Goal: Use online tool/utility: Utilize a website feature to perform a specific function

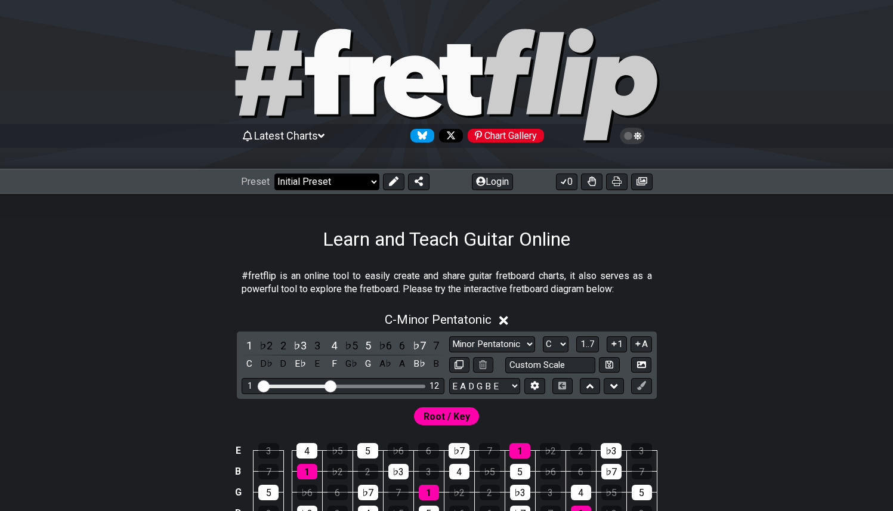
click at [339, 176] on select "Welcome to #fretflip! Initial Preset Custom Preset Minor Pentatonic Major Penta…" at bounding box center [326, 182] width 105 height 17
click at [274, 174] on select "Welcome to #fretflip! Initial Preset Custom Preset Minor Pentatonic Major Penta…" at bounding box center [326, 182] width 105 height 17
select select "/user-defined"
select select "A"
select select "Testing 1, 3 and 4"
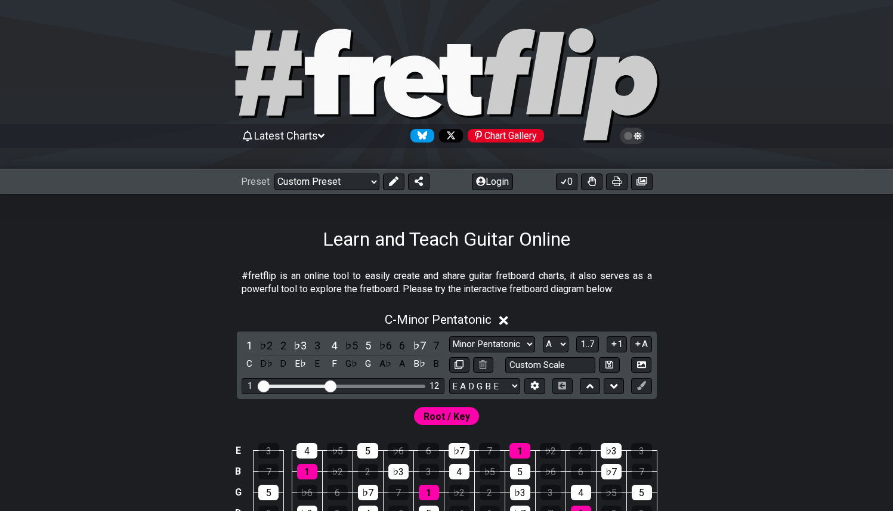
select select "C"
select select "A"
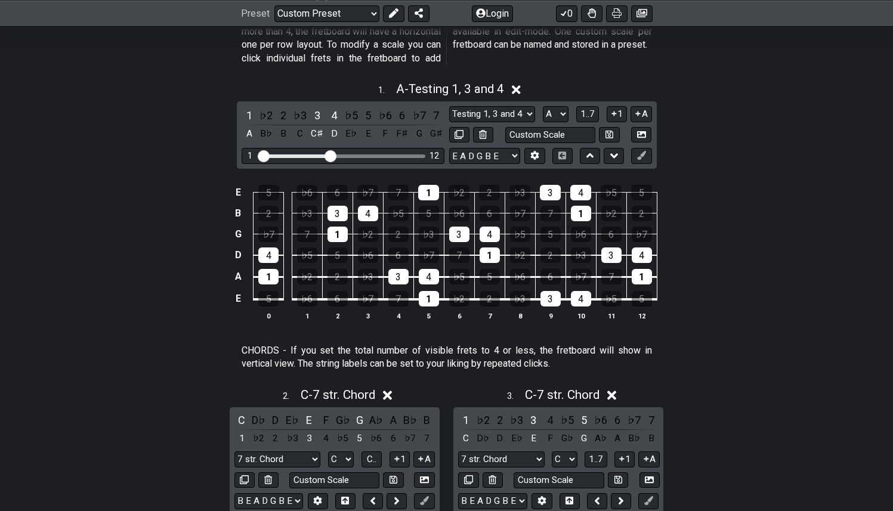
scroll to position [346, 0]
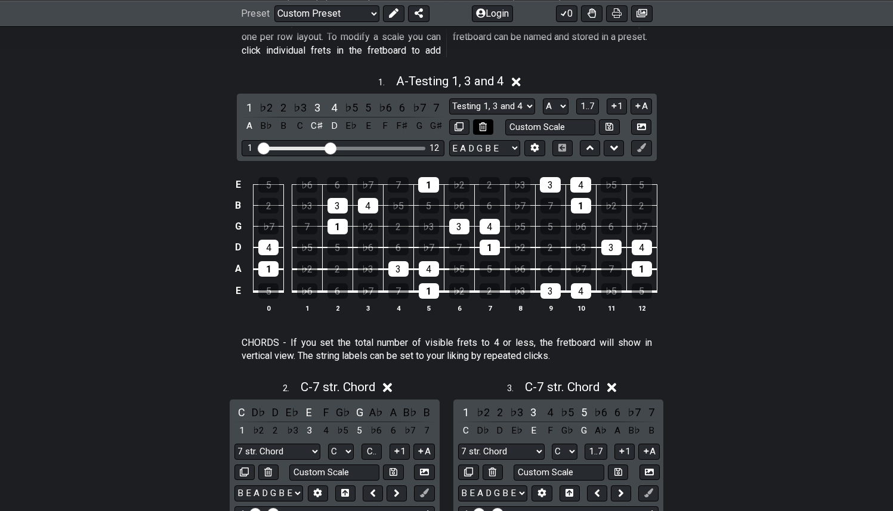
click at [482, 129] on icon at bounding box center [483, 126] width 8 height 9
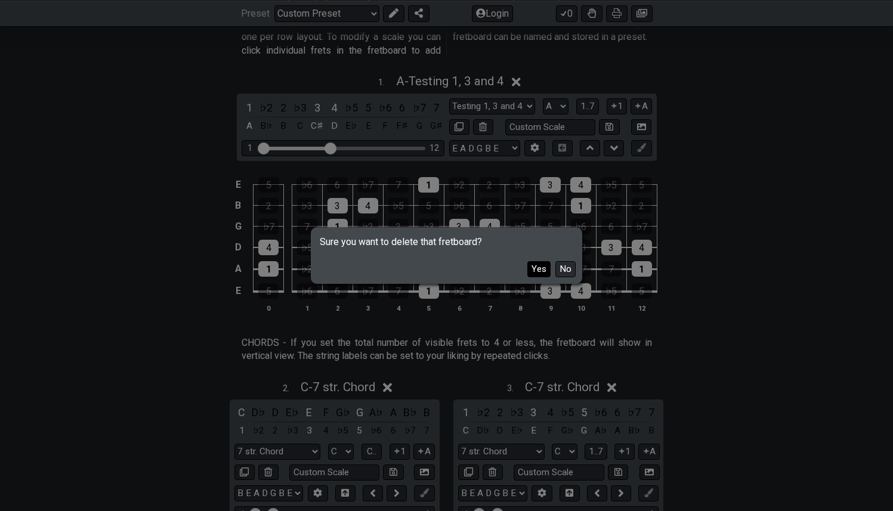
click at [541, 271] on button "Yes" at bounding box center [538, 269] width 23 height 16
select select "C"
select select "A"
select select "7 str. Chord"
select select "B E A D G B E"
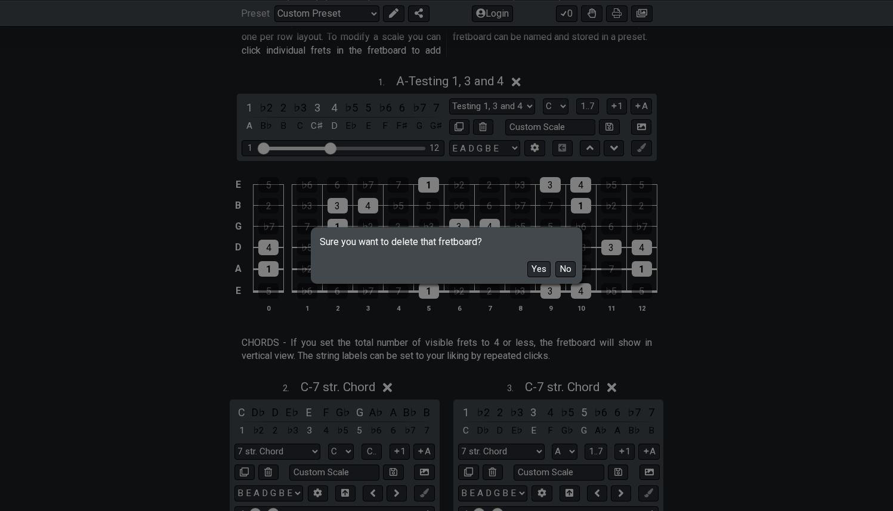
select select "Markers"
select select "E A D G B E"
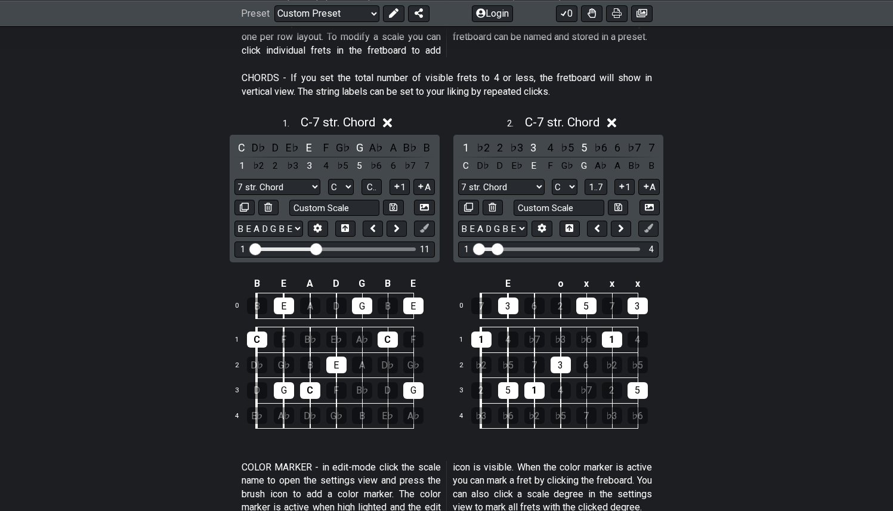
drag, startPoint x: 274, startPoint y: 248, endPoint x: 318, endPoint y: 251, distance: 44.2
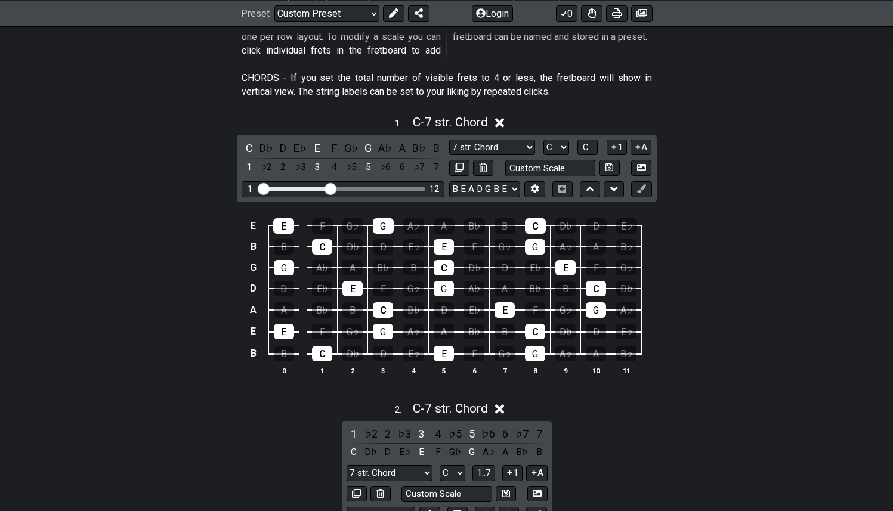
click at [330, 188] on input "Visible fret range" at bounding box center [342, 188] width 169 height 0
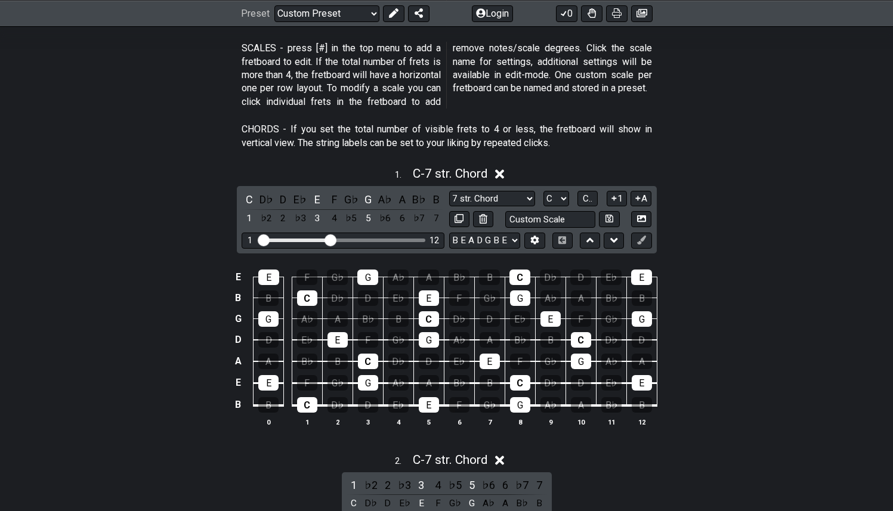
scroll to position [0, 0]
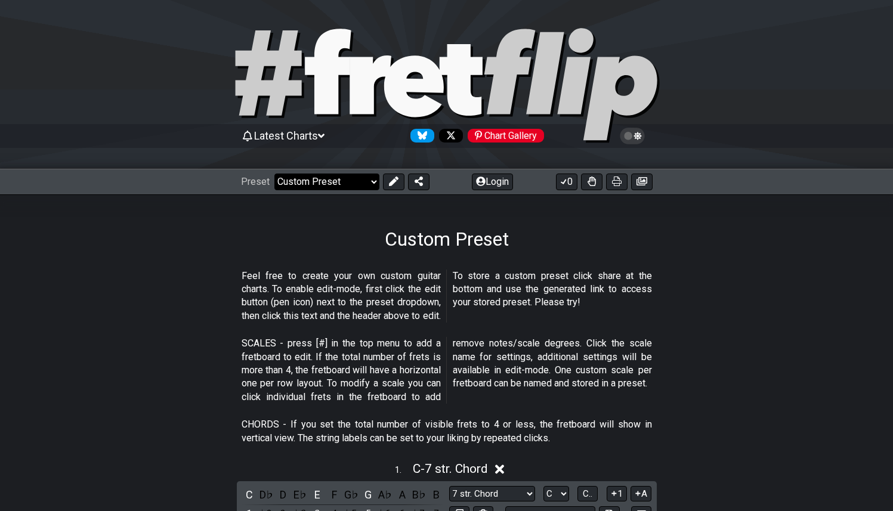
click at [359, 181] on select "Welcome to #fretflip! Initial Preset Custom Preset Minor Pentatonic Major Penta…" at bounding box center [326, 182] width 105 height 17
click at [274, 174] on select "Welcome to #fretflip! Initial Preset Custom Preset Minor Pentatonic Major Penta…" at bounding box center [326, 182] width 105 height 17
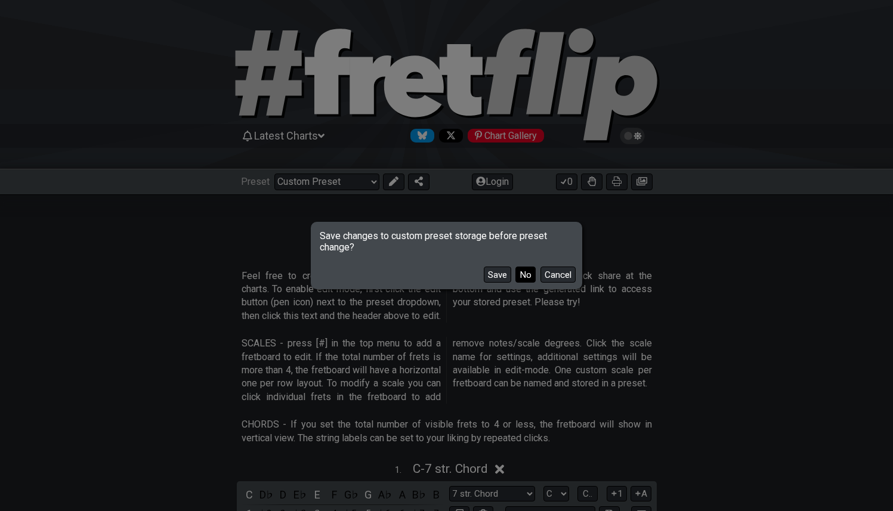
click at [525, 278] on button "No" at bounding box center [525, 275] width 20 height 16
select select "/welcome"
select select "Minor Pentatonic"
select select "E A D G B E"
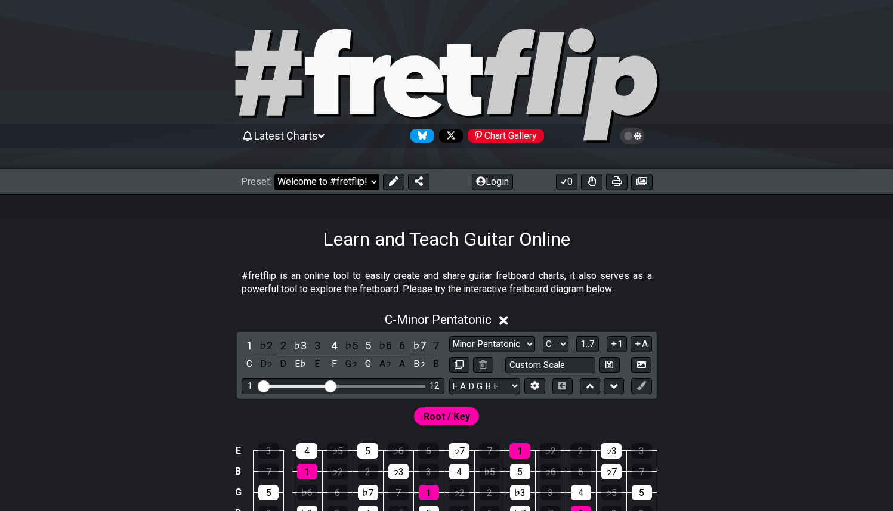
click at [343, 179] on select "Welcome to #fretflip! Initial Preset Custom Preset Minor Pentatonic Major Penta…" at bounding box center [326, 182] width 105 height 17
click at [274, 174] on select "Welcome to #fretflip! Initial Preset Custom Preset Minor Pentatonic Major Penta…" at bounding box center [326, 182] width 105 height 17
select select "/user-defined"
select select "A"
select select "Testing 1, 3 and 4"
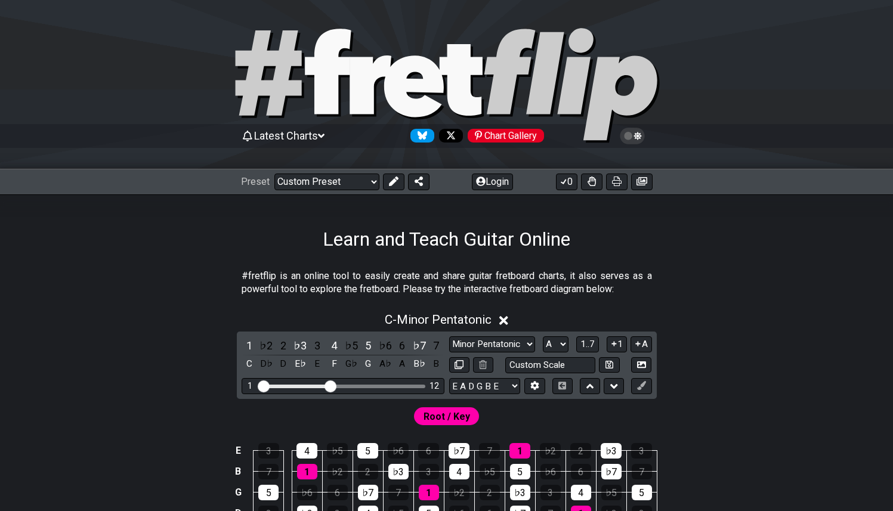
select select "C"
select select "A"
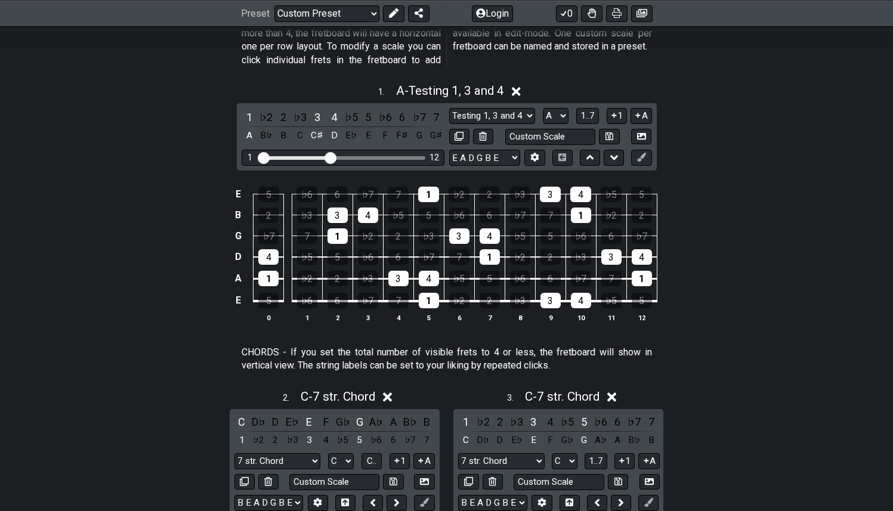
scroll to position [368, 0]
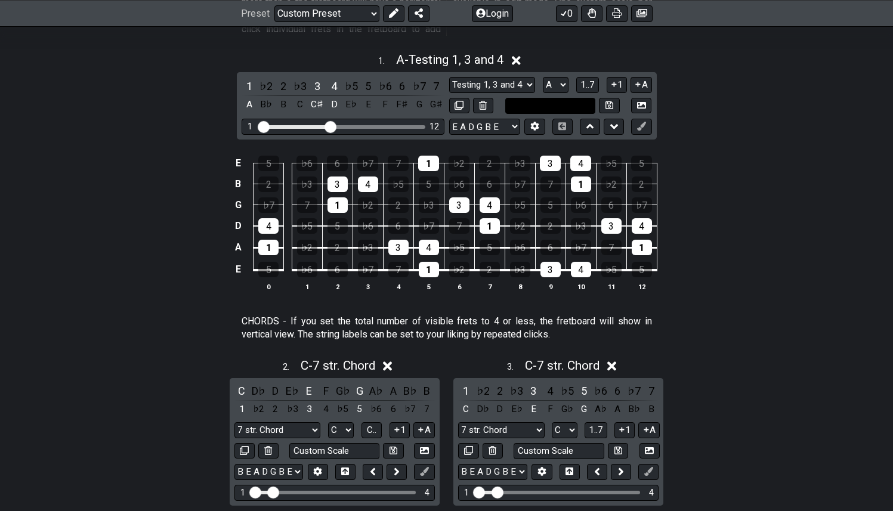
click at [553, 109] on input "text" at bounding box center [550, 106] width 91 height 16
click at [527, 104] on input "text" at bounding box center [550, 106] width 91 height 16
type input "Custom Scale"
click at [520, 79] on select "Testing 1, 3 and 4 Testing 1, 3 and 4 Minor Pentatonic Major Pentatonic Minor B…" at bounding box center [492, 85] width 86 height 16
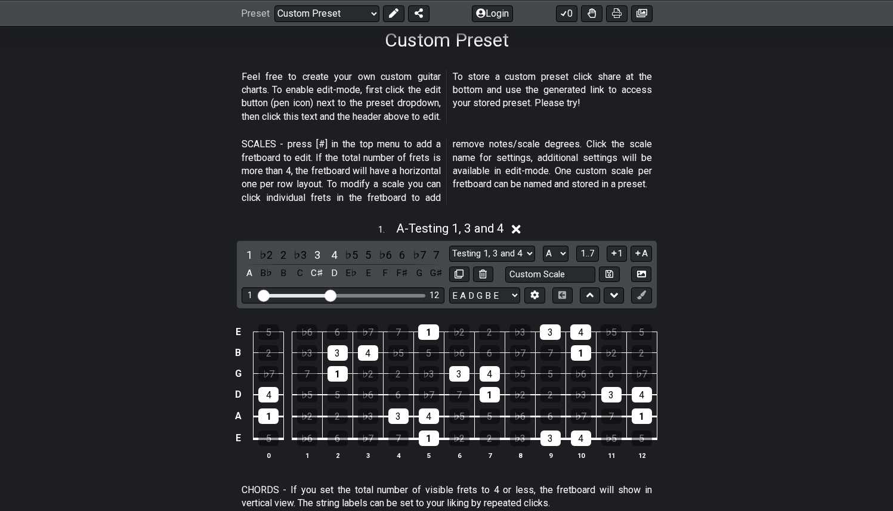
scroll to position [189, 0]
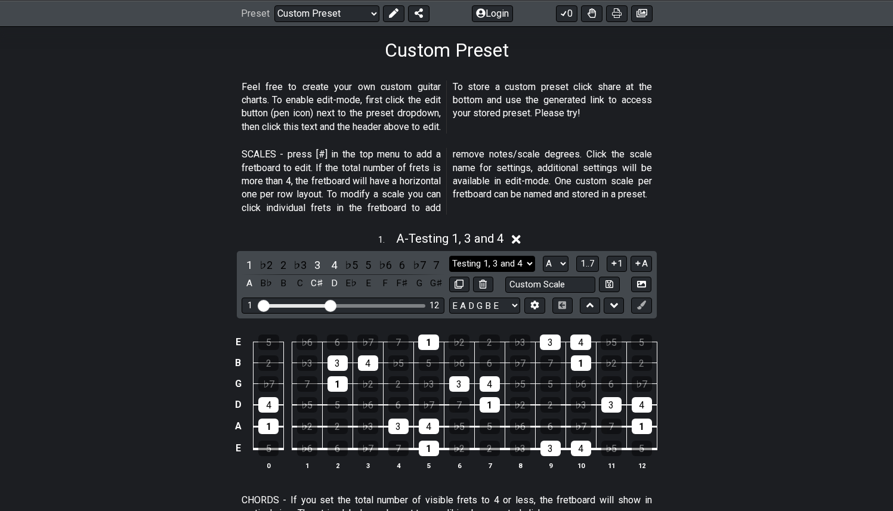
click at [512, 258] on select "Testing 1, 3 and 4 Testing 1, 3 and 4 Minor Pentatonic Major Pentatonic Minor B…" at bounding box center [492, 264] width 86 height 16
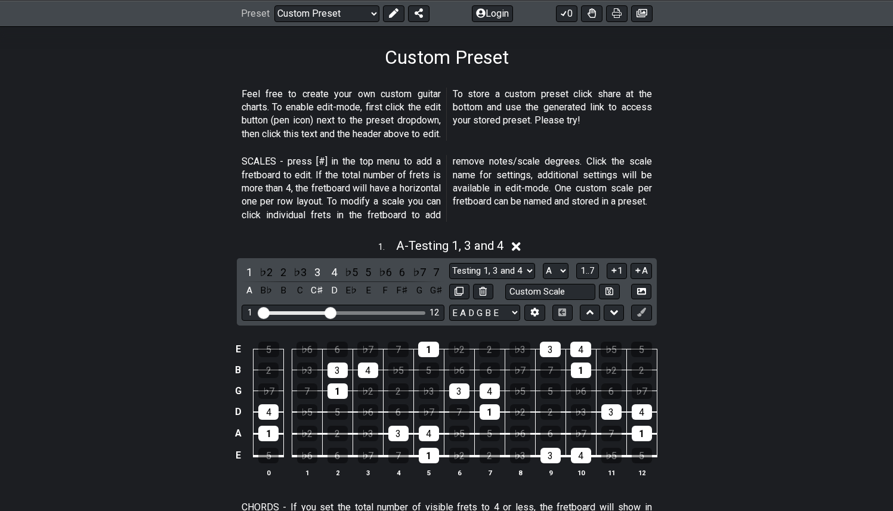
scroll to position [209, 0]
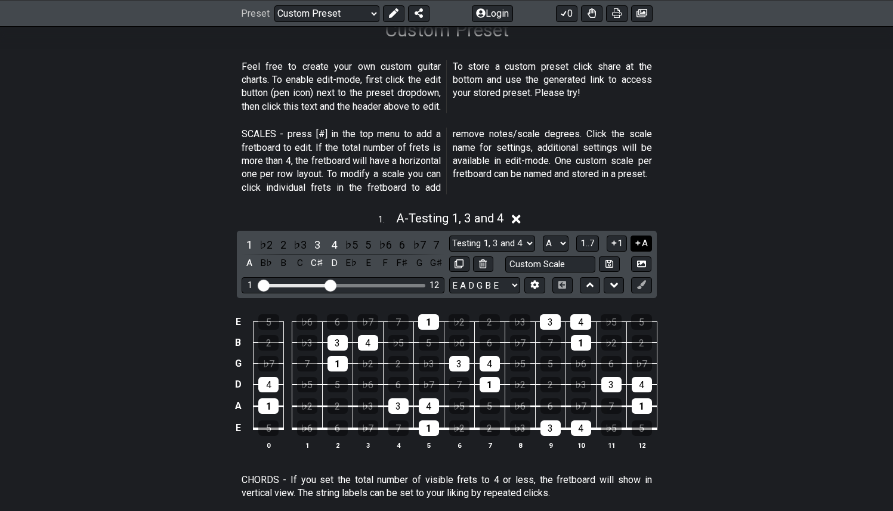
click at [637, 242] on icon at bounding box center [638, 242] width 5 height 5
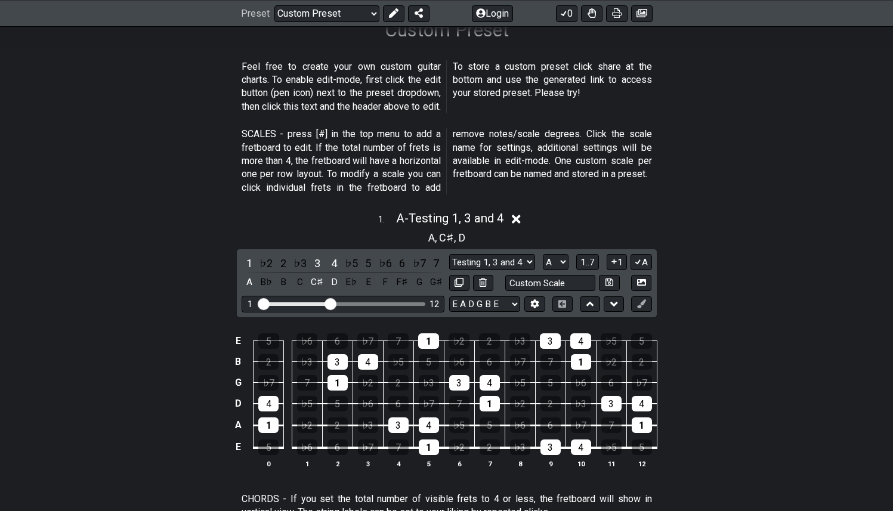
click at [618, 243] on div "A , C♯ , D" at bounding box center [446, 236] width 893 height 19
click at [615, 258] on icon at bounding box center [613, 261] width 11 height 9
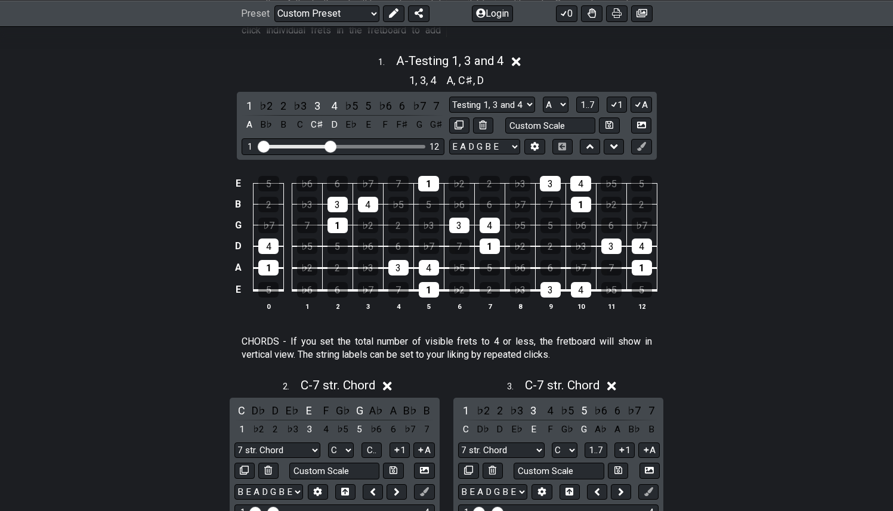
scroll to position [289, 0]
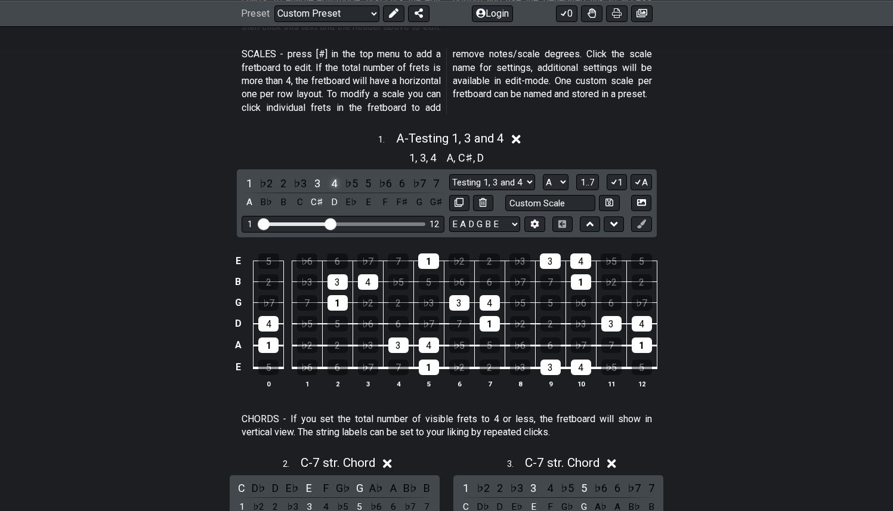
click at [336, 178] on div "4" at bounding box center [334, 183] width 16 height 16
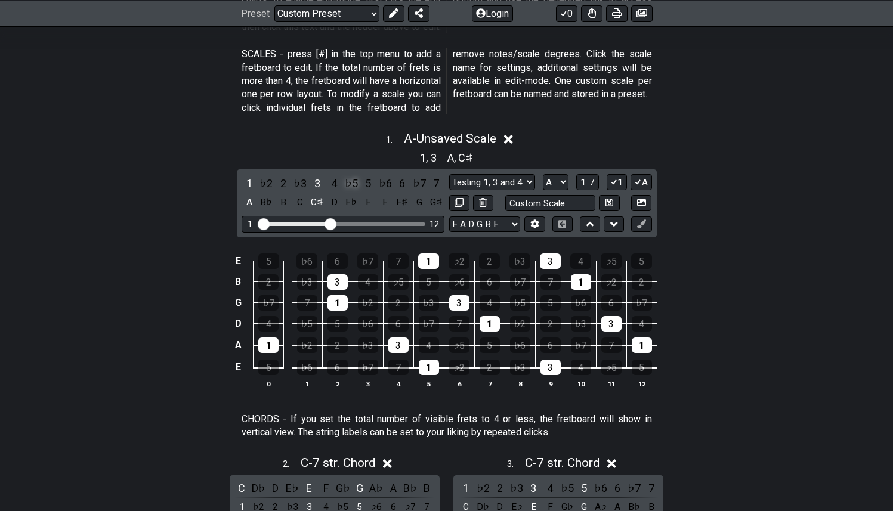
click at [348, 182] on div "♭5" at bounding box center [351, 183] width 16 height 16
click at [333, 179] on div "4" at bounding box center [334, 183] width 16 height 16
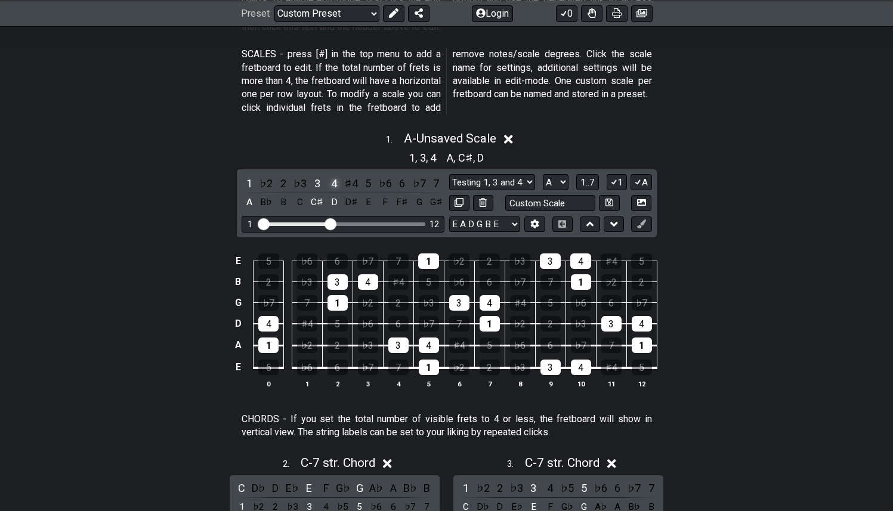
click at [337, 180] on div "4" at bounding box center [334, 183] width 16 height 16
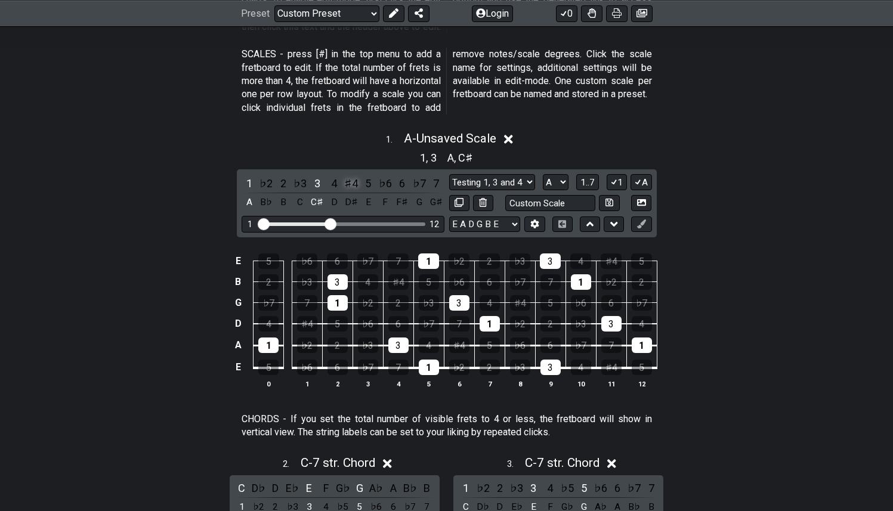
click at [349, 181] on div "♯4" at bounding box center [351, 183] width 16 height 16
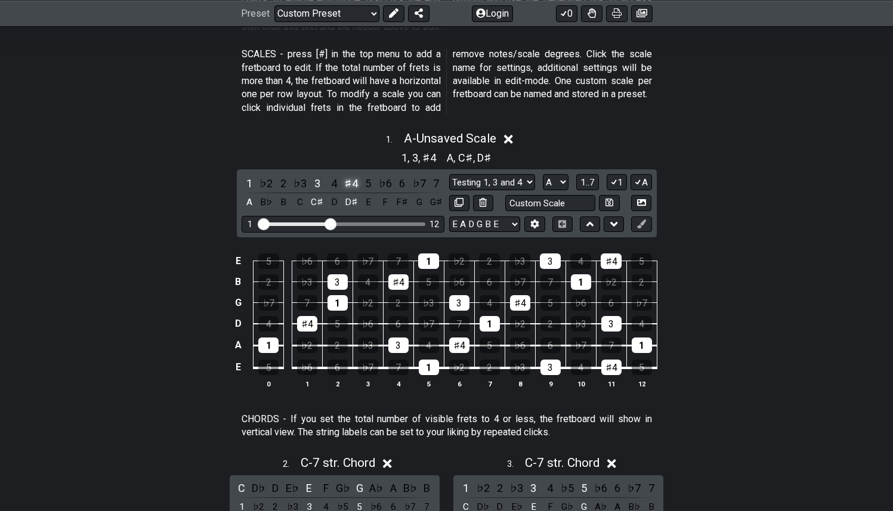
click at [352, 185] on div "♯4" at bounding box center [351, 183] width 16 height 16
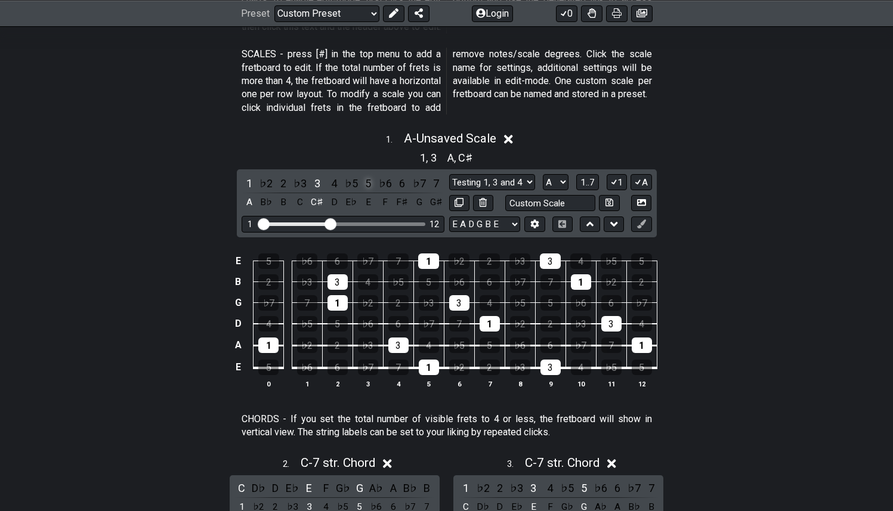
click at [367, 185] on div "5" at bounding box center [368, 183] width 16 height 16
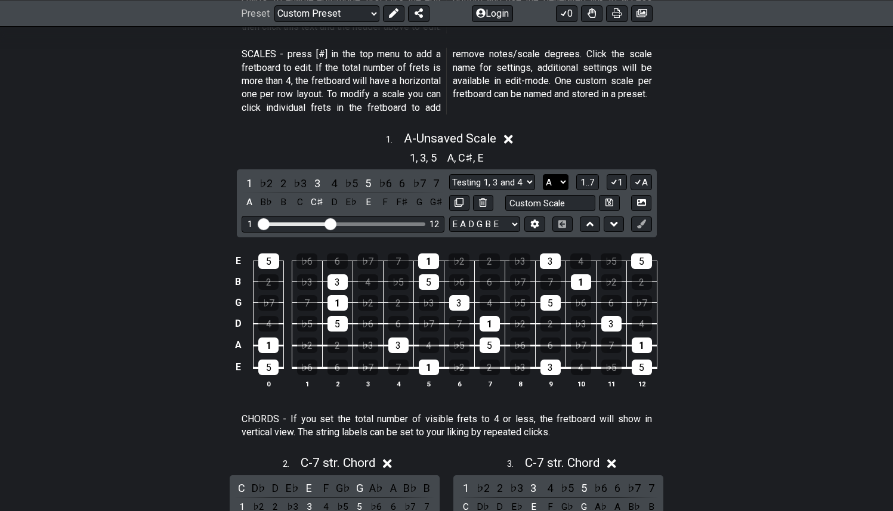
click at [549, 184] on select "A♭ A A♯ B♭ B C C♯ D♭ D D♯ E♭ E F F♯ G♭ G G♯" at bounding box center [556, 182] width 26 height 16
click at [543, 174] on select "A♭ A A♯ B♭ B C C♯ D♭ D D♯ E♭ E F F♯ G♭ G G♯" at bounding box center [556, 182] width 26 height 16
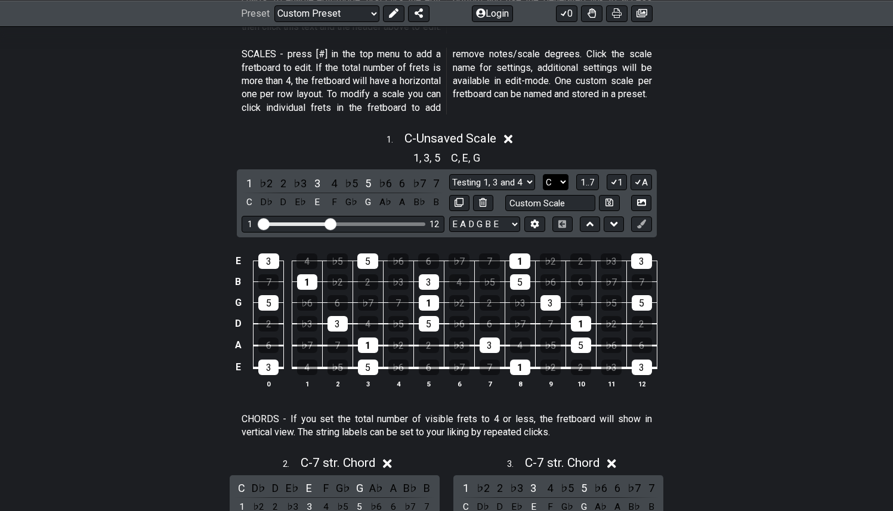
click at [553, 178] on select "A♭ A A♯ B♭ B C C♯ D♭ D D♯ E♭ E F F♯ G♭ G G♯" at bounding box center [556, 182] width 26 height 16
click at [543, 174] on select "A♭ A A♯ B♭ B C C♯ D♭ D D♯ E♭ E F F♯ G♭ G G♯" at bounding box center [556, 182] width 26 height 16
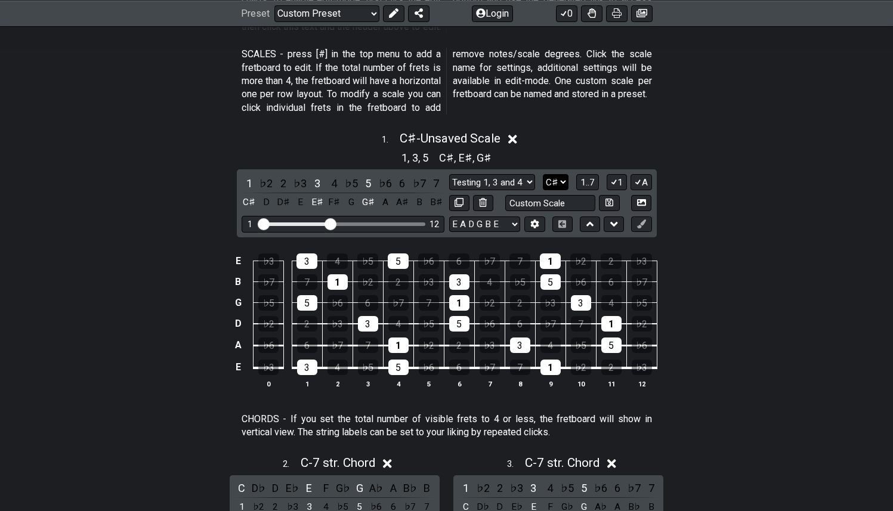
click at [562, 184] on select "A♭ A A♯ B♭ B C C♯ D♭ D D♯ E♭ E F F♯ G♭ G G♯" at bounding box center [556, 182] width 26 height 16
click at [543, 174] on select "A♭ A A♯ B♭ B C C♯ D♭ D D♯ E♭ E F F♯ G♭ G G♯" at bounding box center [556, 182] width 26 height 16
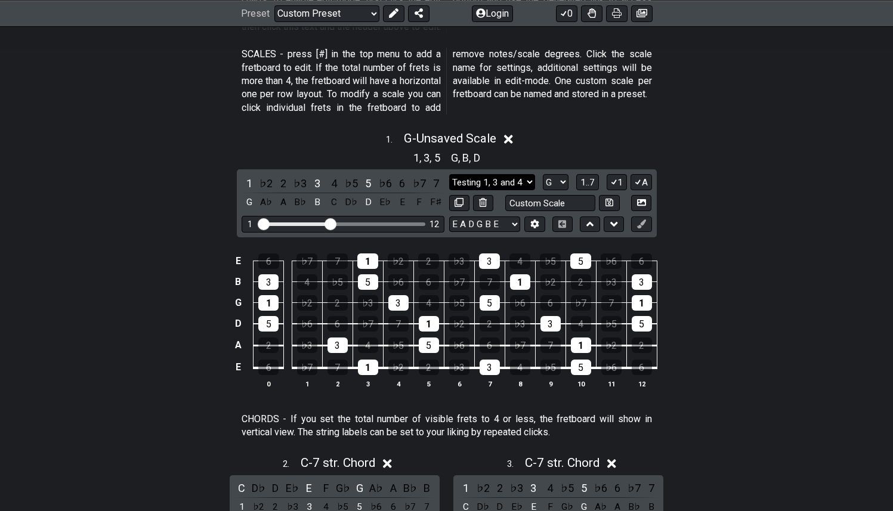
click at [522, 182] on select "Testing 1, 3 and 4 Testing 1, 3 and 4 Minor Pentatonic Major Pentatonic Minor B…" at bounding box center [492, 182] width 86 height 16
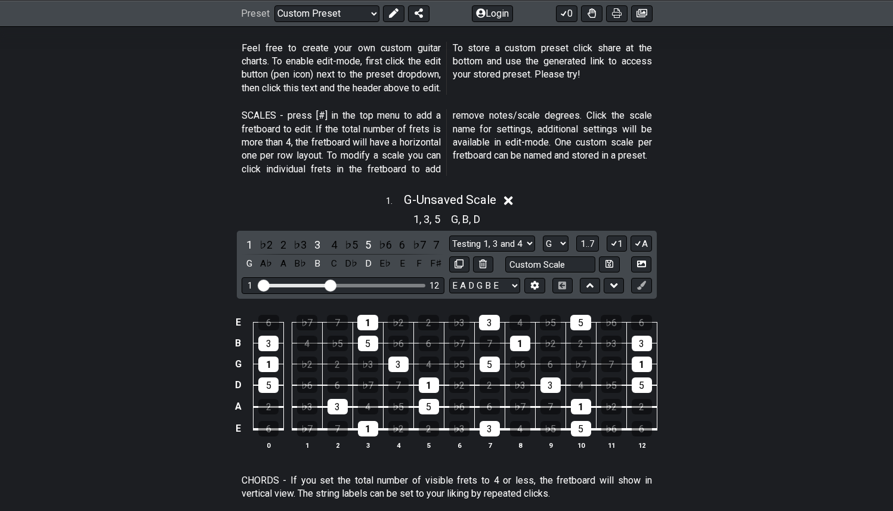
scroll to position [338, 0]
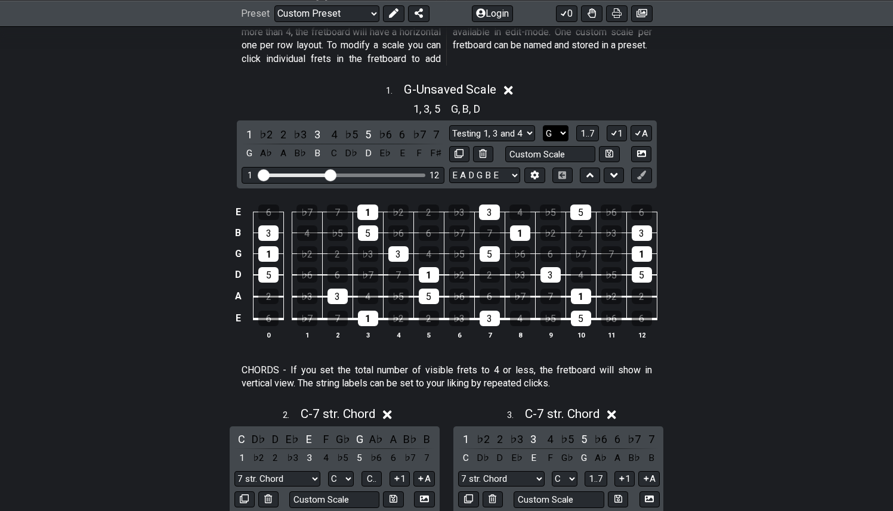
click at [561, 133] on select "A♭ A A♯ B♭ B C C♯ D♭ D D♯ E♭ E F F♯ G♭ G G♯" at bounding box center [556, 133] width 26 height 16
click at [543, 125] on select "A♭ A A♯ B♭ B C C♯ D♭ D D♯ E♭ E F F♯ G♭ G G♯" at bounding box center [556, 133] width 26 height 16
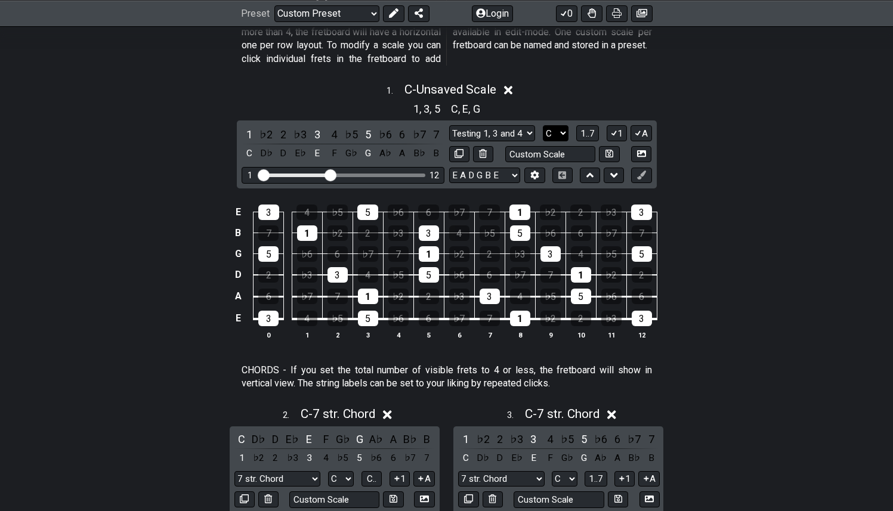
click at [562, 127] on select "A♭ A A♯ B♭ B C C♯ D♭ D D♯ E♭ E F F♯ G♭ G G♯" at bounding box center [556, 133] width 26 height 16
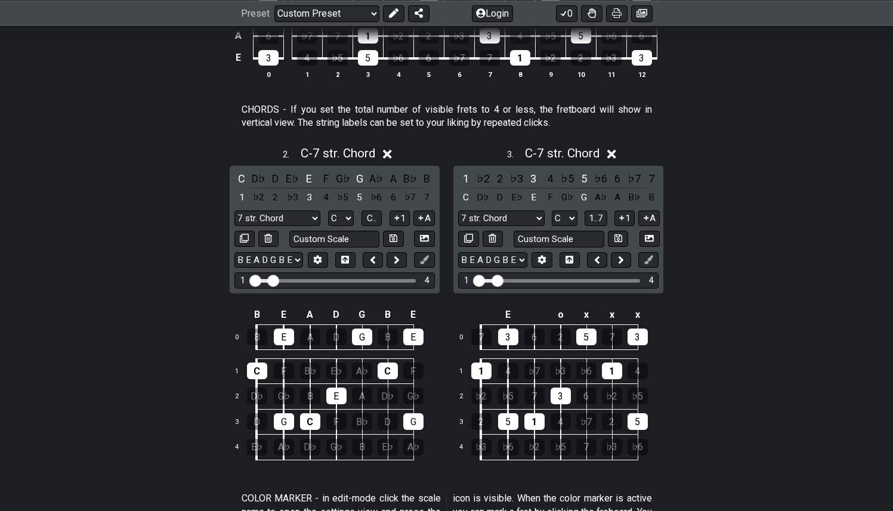
scroll to position [599, 0]
click at [612, 153] on icon at bounding box center [611, 153] width 9 height 9
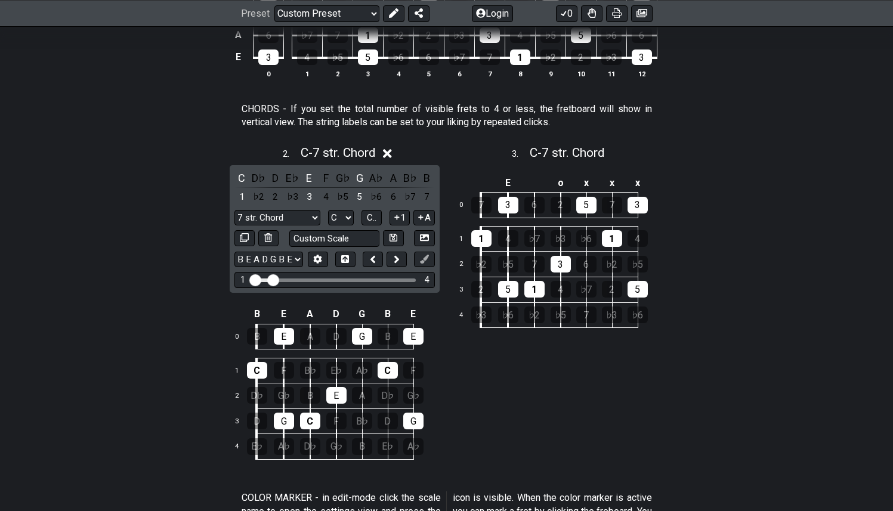
click at [389, 154] on icon at bounding box center [387, 153] width 9 height 9
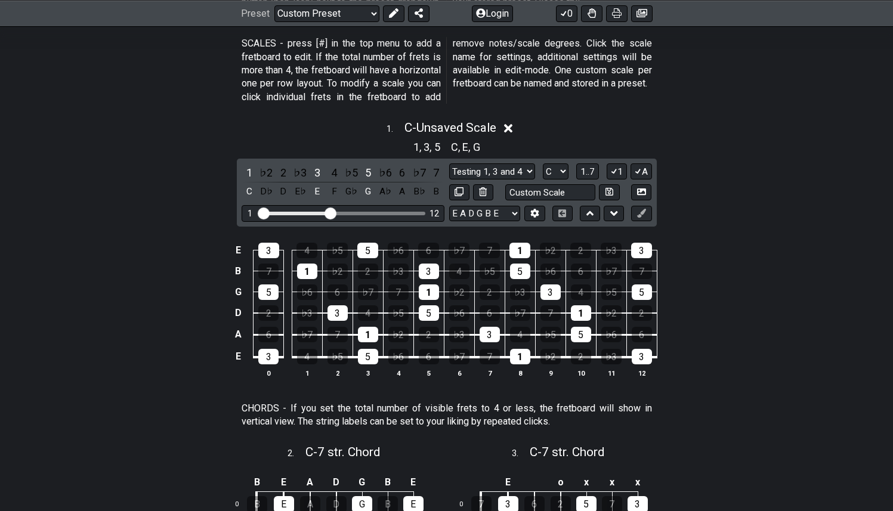
scroll to position [336, 0]
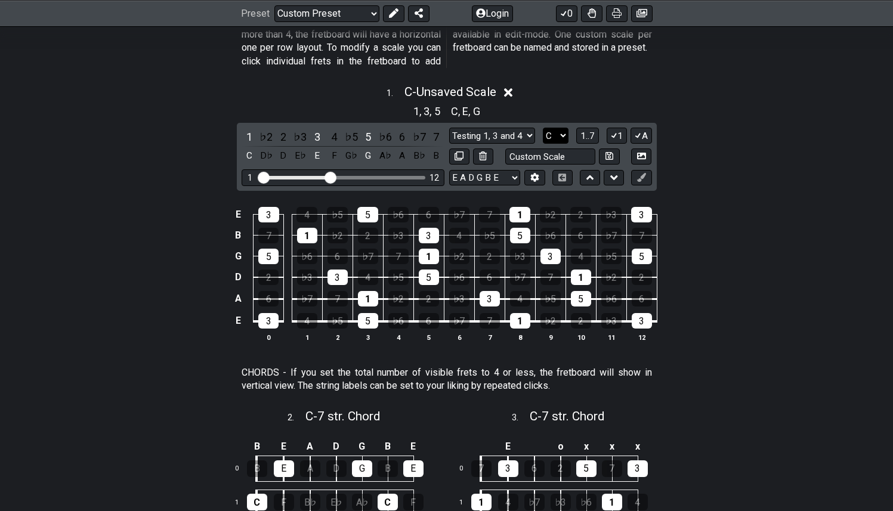
click at [561, 132] on select "A♭ A A♯ B♭ B C C♯ D♭ D D♯ E♭ E F F♯ G♭ G G♯" at bounding box center [556, 136] width 26 height 16
click at [550, 134] on select "A♭ A A♯ B♭ B C C♯ D♭ D D♯ E♭ E F F♯ G♭ G G♯" at bounding box center [556, 136] width 26 height 16
click at [543, 128] on select "A♭ A A♯ B♭ B C C♯ D♭ D D♯ E♭ E F F♯ G♭ G G♯" at bounding box center [556, 136] width 26 height 16
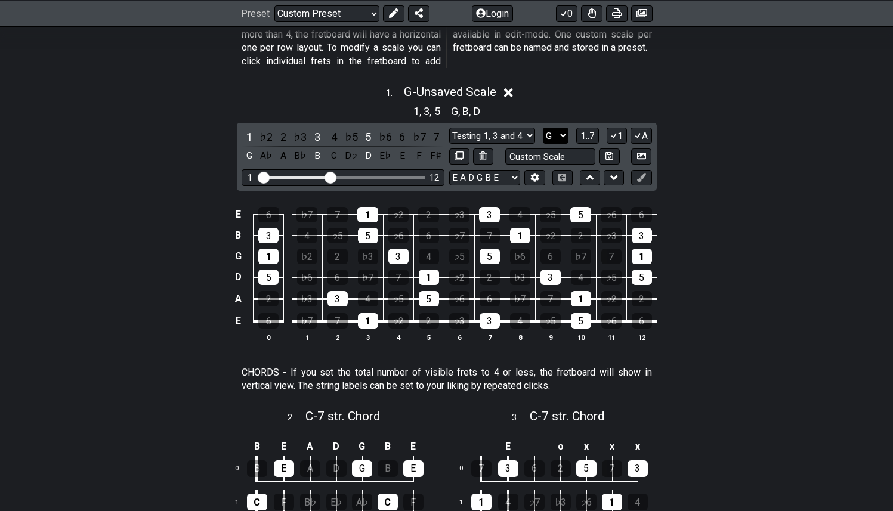
click at [558, 134] on select "A♭ A A♯ B♭ B C C♯ D♭ D D♯ E♭ E F F♯ G♭ G G♯" at bounding box center [556, 136] width 26 height 16
click at [543, 128] on select "A♭ A A♯ B♭ B C C♯ D♭ D D♯ E♭ E F F♯ G♭ G G♯" at bounding box center [556, 136] width 26 height 16
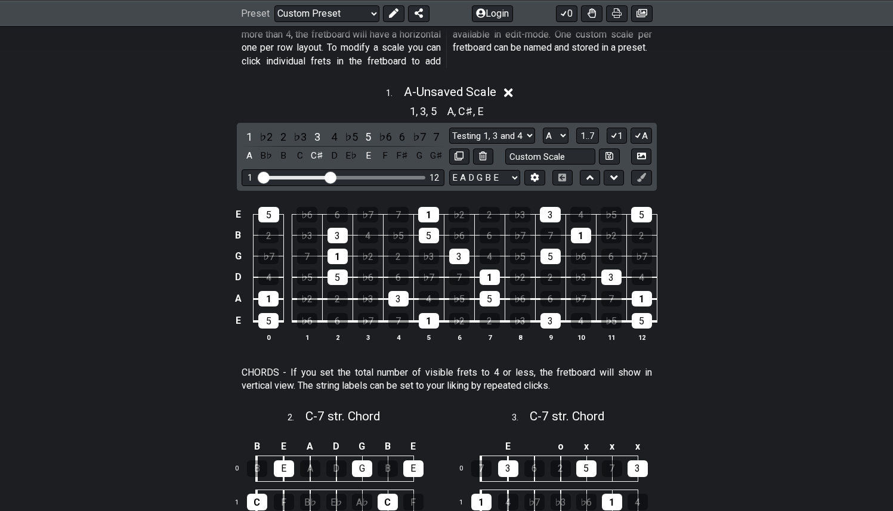
click at [562, 124] on div "1 ♭2 2 ♭3 3 4 ♭5 5 ♭6 6 ♭7 7 A B♭ B C C♯ D E♭ E F F♯ G G♯ Testing 1, 3 and 4 Te…" at bounding box center [447, 156] width 420 height 67
click at [561, 130] on select "A♭ A A♯ B♭ B C C♯ D♭ D D♯ E♭ E F F♯ G♭ G G♯" at bounding box center [556, 136] width 26 height 16
select select "E"
click at [543, 128] on select "A♭ A A♯ B♭ B C C♯ D♭ D D♯ E♭ E F F♯ G♭ G G♯" at bounding box center [556, 136] width 26 height 16
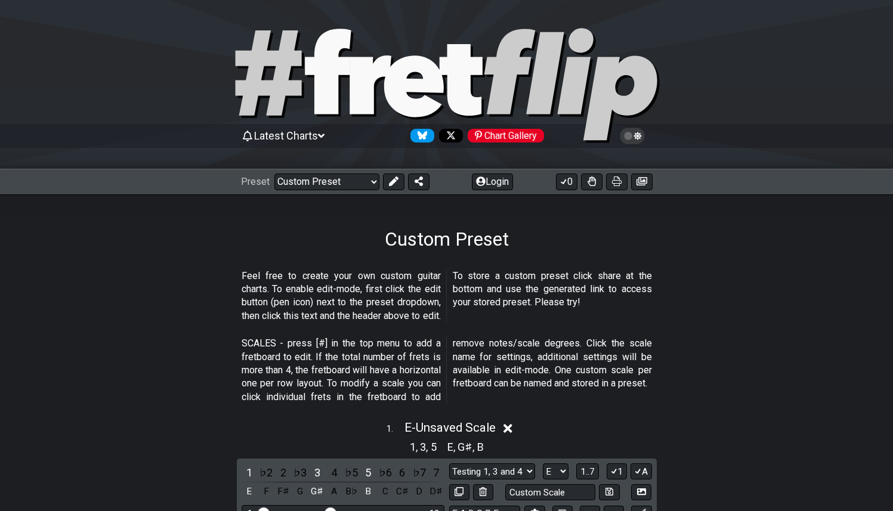
scroll to position [2, 0]
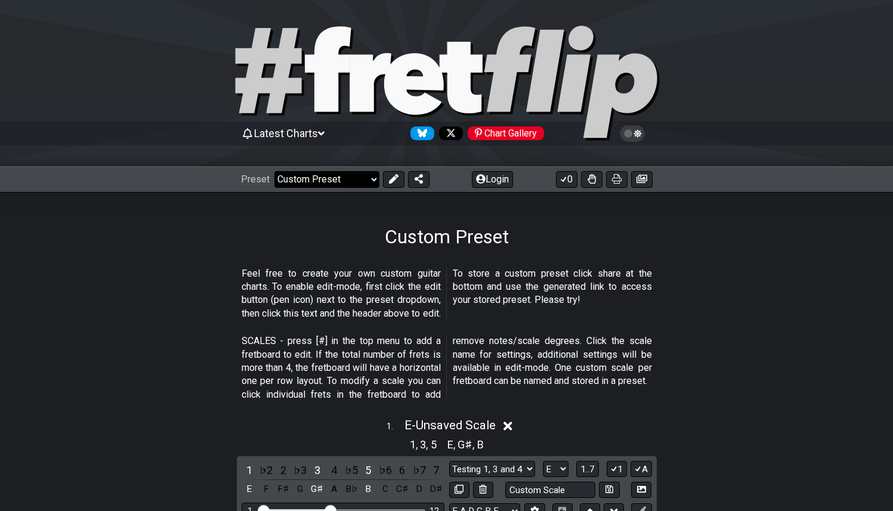
click at [355, 180] on select "Welcome to #fretflip! Initial Preset Custom Preset Minor Pentatonic Major Penta…" at bounding box center [326, 179] width 105 height 17
click at [274, 171] on select "Welcome to #fretflip! Initial Preset Custom Preset Minor Pentatonic Major Penta…" at bounding box center [326, 179] width 105 height 17
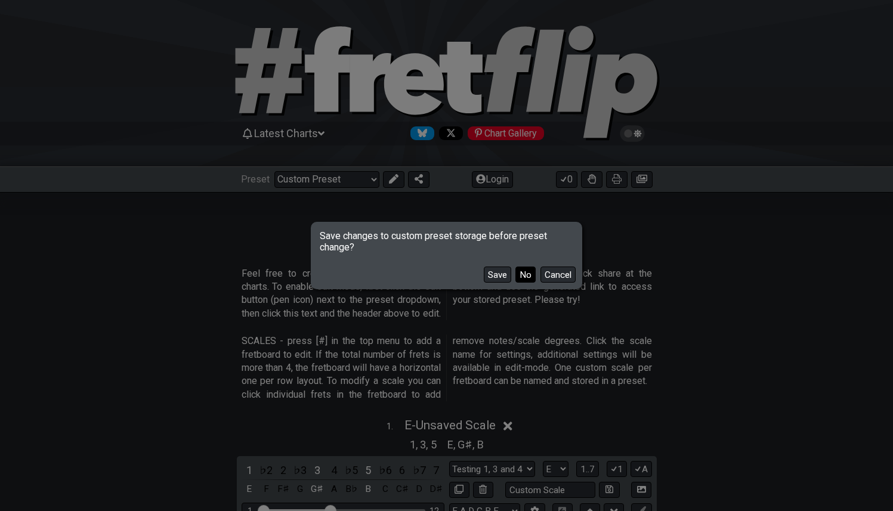
click at [528, 278] on button "No" at bounding box center [525, 275] width 20 height 16
select select "/minor-pentatonic"
select select "C"
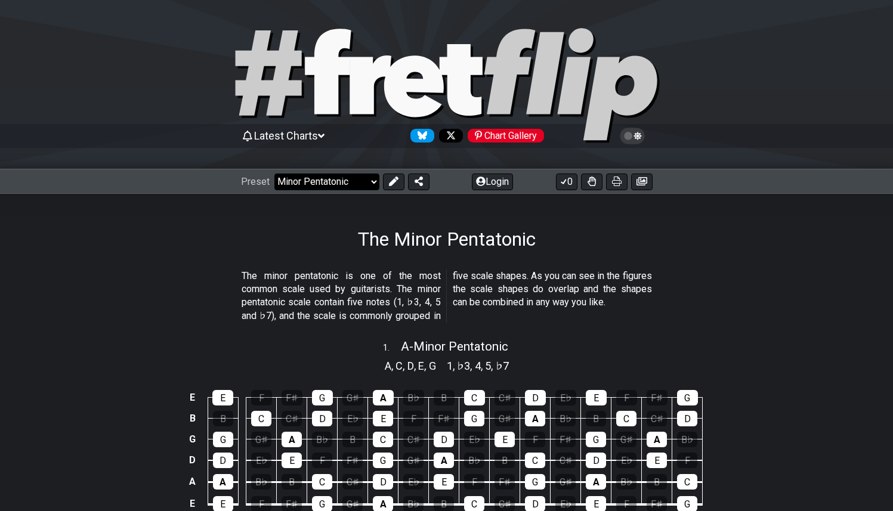
click at [366, 178] on select "Welcome to #fretflip! Initial Preset Custom Preset Minor Pentatonic Major Penta…" at bounding box center [326, 182] width 105 height 17
click at [274, 174] on select "Welcome to #fretflip! Initial Preset Custom Preset Minor Pentatonic Major Penta…" at bounding box center [326, 182] width 105 height 17
select select "/user-defined"
select select "A"
select select "C"
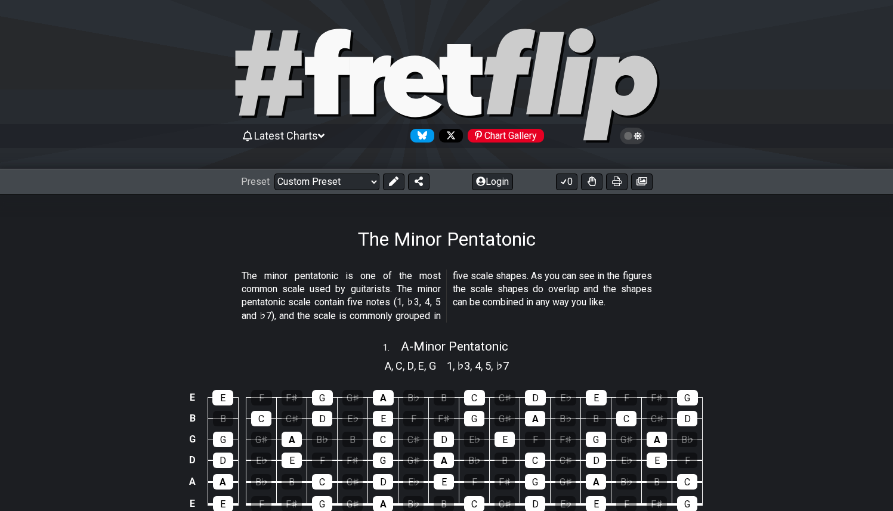
select select "C"
select select "A"
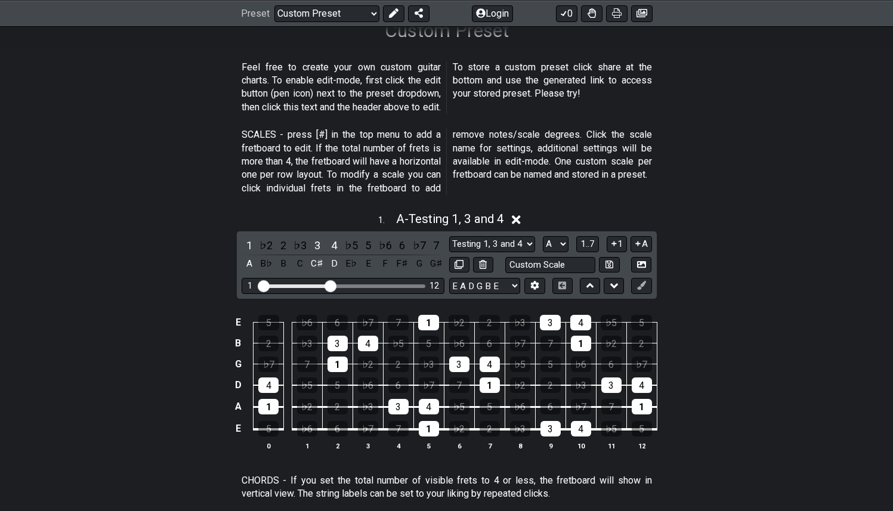
scroll to position [209, 0]
click at [404, 405] on div "3" at bounding box center [398, 406] width 20 height 16
drag, startPoint x: 425, startPoint y: 405, endPoint x: 429, endPoint y: 421, distance: 16.8
click at [425, 405] on div "4" at bounding box center [429, 406] width 20 height 16
click at [429, 425] on div "1" at bounding box center [429, 428] width 20 height 16
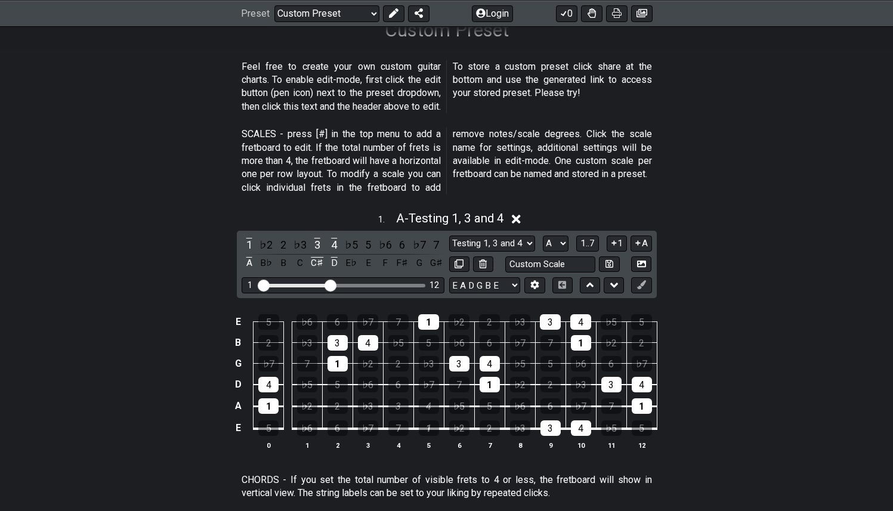
click at [493, 382] on div "1" at bounding box center [489, 385] width 20 height 16
drag, startPoint x: 491, startPoint y: 366, endPoint x: 459, endPoint y: 369, distance: 31.8
click at [489, 367] on div "4" at bounding box center [489, 364] width 20 height 16
click at [457, 368] on div "3" at bounding box center [459, 364] width 20 height 16
click at [433, 323] on div "1" at bounding box center [428, 322] width 21 height 16
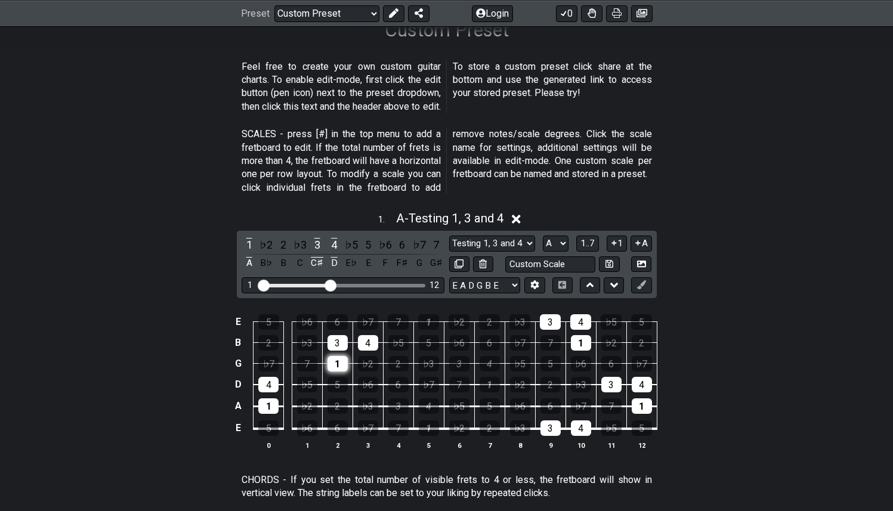
drag, startPoint x: 341, startPoint y: 339, endPoint x: 331, endPoint y: 357, distance: 20.6
click at [341, 341] on div "3" at bounding box center [337, 343] width 20 height 16
drag, startPoint x: 330, startPoint y: 358, endPoint x: 346, endPoint y: 343, distance: 21.5
click at [333, 356] on div "1" at bounding box center [337, 364] width 20 height 16
click at [370, 338] on div "4" at bounding box center [368, 343] width 20 height 16
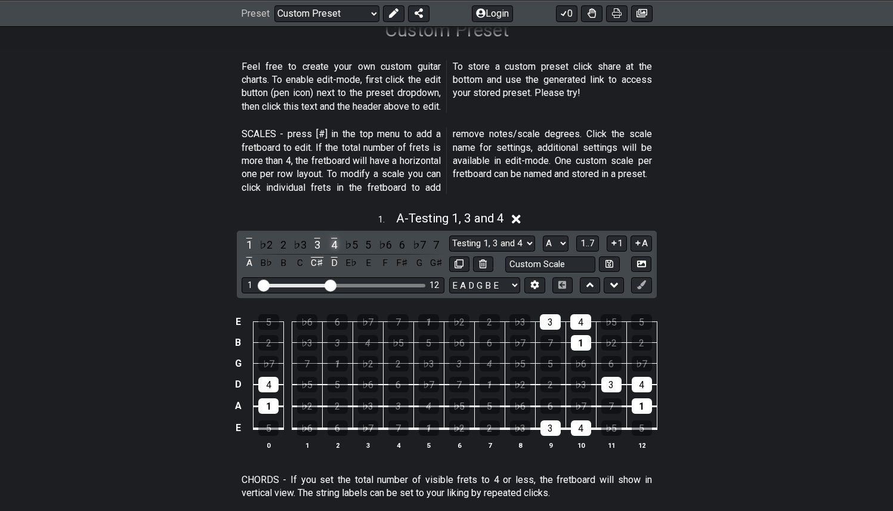
click at [333, 242] on div "4" at bounding box center [334, 245] width 16 height 16
click at [318, 239] on div "3" at bounding box center [317, 245] width 16 height 16
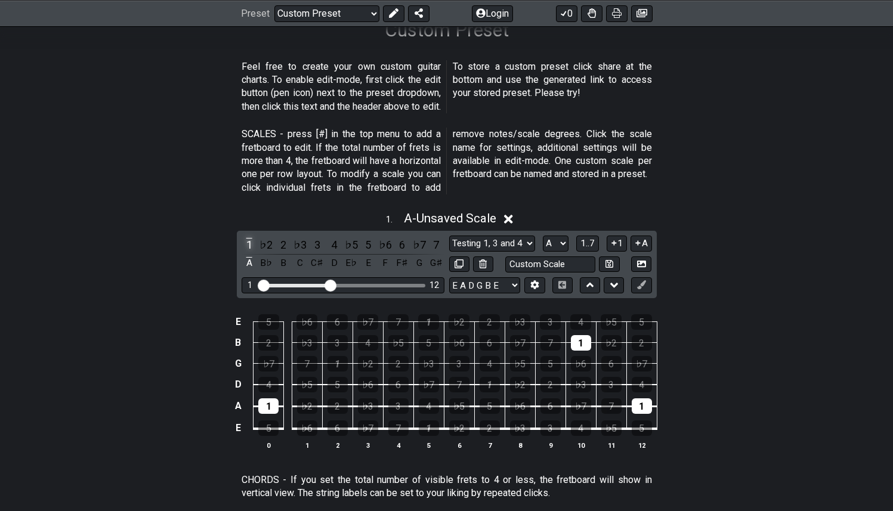
click at [249, 241] on div "1" at bounding box center [249, 245] width 16 height 16
drag, startPoint x: 428, startPoint y: 426, endPoint x: 441, endPoint y: 424, distance: 13.2
click at [433, 426] on div "1" at bounding box center [429, 428] width 20 height 16
click at [489, 431] on div "2" at bounding box center [489, 428] width 20 height 16
click at [528, 428] on div "♭3" at bounding box center [520, 428] width 20 height 16
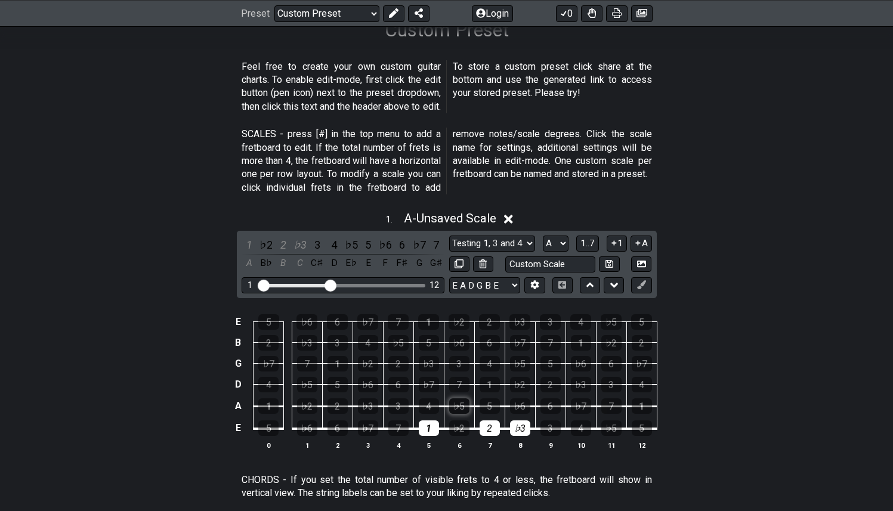
drag, startPoint x: 431, startPoint y: 407, endPoint x: 453, endPoint y: 408, distance: 22.7
click at [431, 407] on div "4" at bounding box center [429, 406] width 20 height 16
click at [487, 406] on div "5" at bounding box center [489, 406] width 20 height 16
drag, startPoint x: 522, startPoint y: 428, endPoint x: 531, endPoint y: 427, distance: 9.0
click at [522, 429] on div "♭3" at bounding box center [520, 428] width 20 height 16
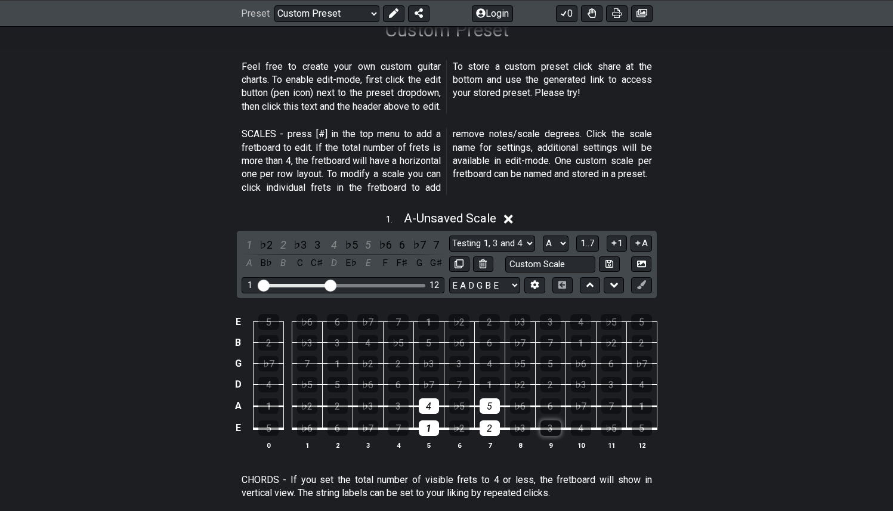
click at [549, 431] on div "3" at bounding box center [550, 428] width 20 height 16
click at [550, 402] on div "6" at bounding box center [550, 406] width 20 height 16
click at [457, 383] on div "7" at bounding box center [459, 385] width 20 height 16
click at [492, 382] on div "1" at bounding box center [489, 385] width 20 height 16
click at [489, 387] on div "1" at bounding box center [489, 385] width 20 height 16
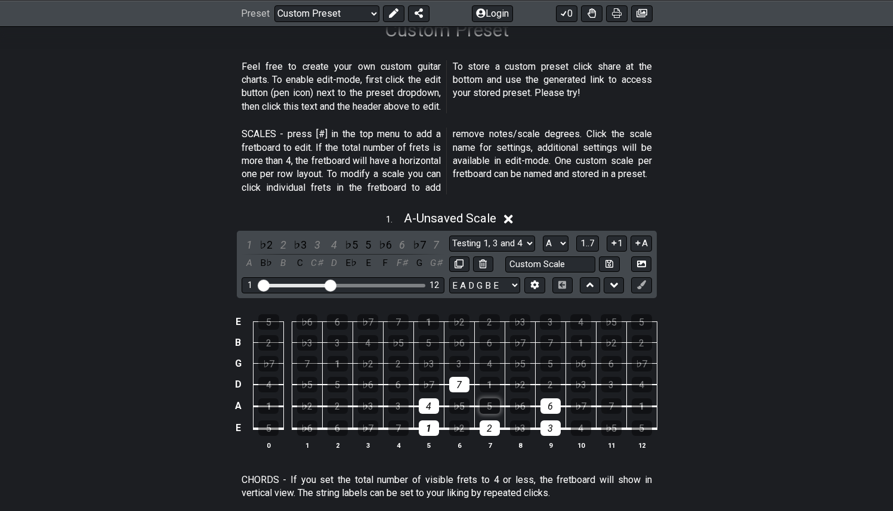
click at [492, 405] on div "5" at bounding box center [489, 406] width 20 height 16
click at [496, 427] on div "2" at bounding box center [489, 428] width 20 height 16
click at [555, 428] on div "3" at bounding box center [550, 428] width 20 height 16
click at [556, 404] on div "6" at bounding box center [550, 406] width 20 height 16
click at [457, 385] on div "7" at bounding box center [459, 385] width 20 height 16
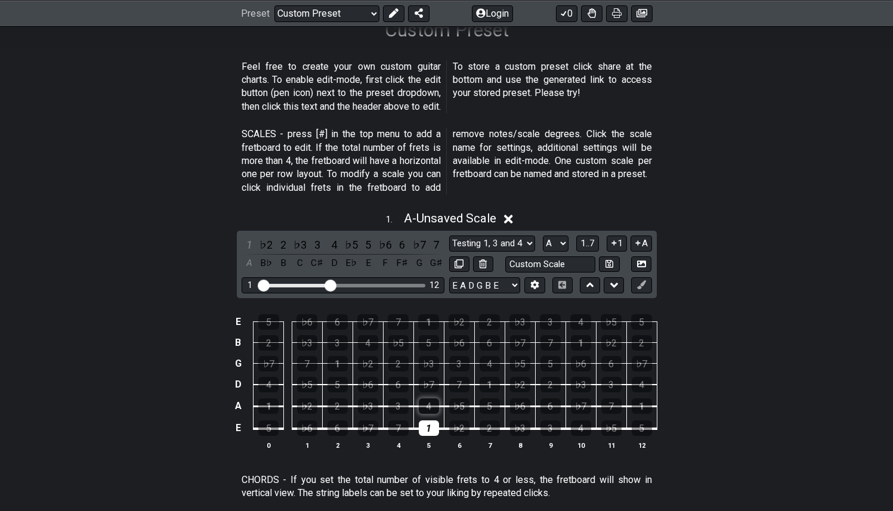
drag, startPoint x: 432, startPoint y: 400, endPoint x: 432, endPoint y: 412, distance: 12.5
click at [432, 400] on div "4" at bounding box center [429, 406] width 20 height 16
click at [435, 426] on div "1" at bounding box center [429, 428] width 20 height 16
click at [493, 428] on div "2" at bounding box center [489, 428] width 20 height 16
click at [431, 427] on div "1" at bounding box center [429, 428] width 20 height 16
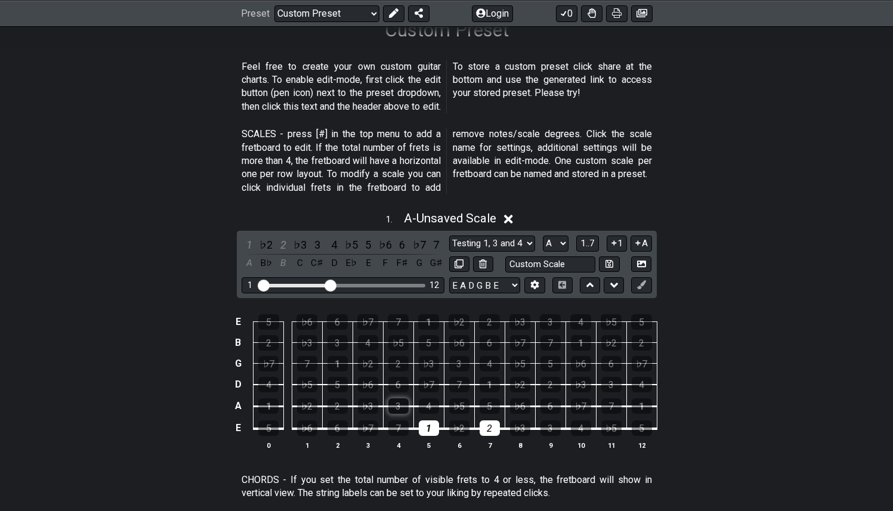
click at [398, 402] on div "3" at bounding box center [398, 406] width 20 height 16
click at [429, 405] on div "4" at bounding box center [429, 406] width 20 height 16
click at [490, 405] on div "5" at bounding box center [489, 406] width 20 height 16
drag, startPoint x: 400, startPoint y: 386, endPoint x: 422, endPoint y: 383, distance: 22.3
click at [401, 385] on div "6" at bounding box center [398, 385] width 20 height 16
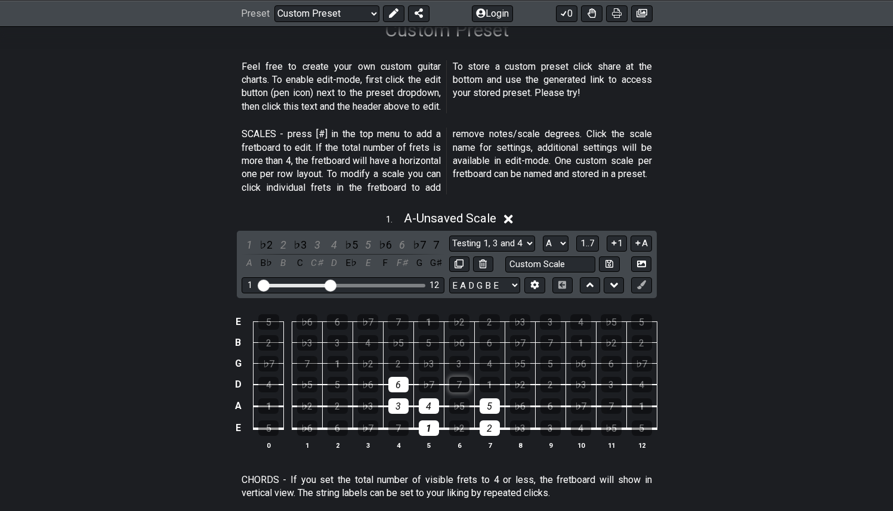
click at [459, 382] on div "7" at bounding box center [459, 385] width 20 height 16
click at [403, 387] on div "6" at bounding box center [398, 385] width 20 height 16
drag, startPoint x: 398, startPoint y: 403, endPoint x: 419, endPoint y: 408, distance: 20.8
click at [399, 403] on div "3" at bounding box center [398, 406] width 20 height 16
drag, startPoint x: 423, startPoint y: 407, endPoint x: 428, endPoint y: 417, distance: 10.7
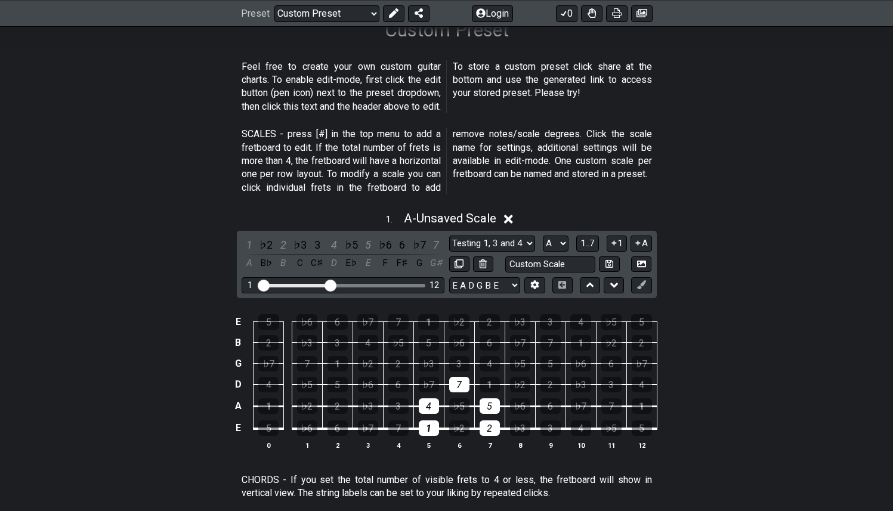
click at [423, 408] on div "4" at bounding box center [429, 406] width 20 height 16
click at [431, 426] on div "1" at bounding box center [429, 428] width 20 height 16
click at [494, 431] on div "2" at bounding box center [489, 428] width 20 height 16
